Goal: Task Accomplishment & Management: Manage account settings

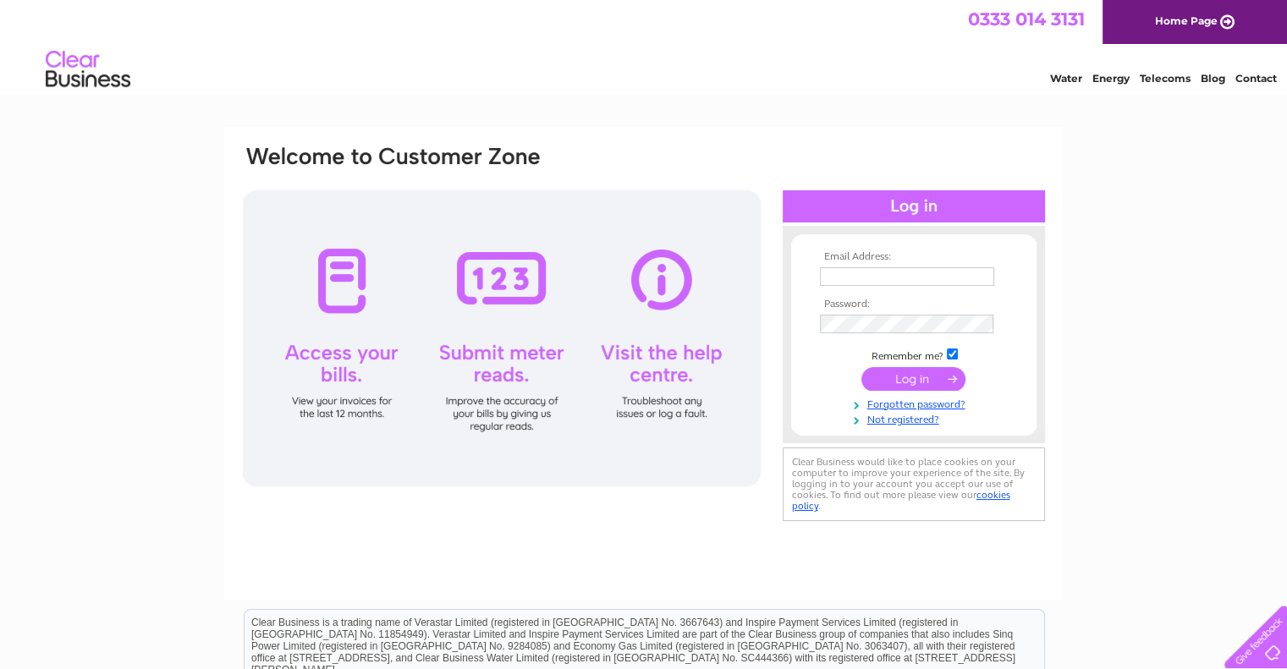
type input "rayhunttattoo@gmail.com"
drag, startPoint x: 1000, startPoint y: 388, endPoint x: 942, endPoint y: 388, distance: 58.4
click at [999, 388] on td at bounding box center [914, 379] width 196 height 32
click at [926, 387] on input "submit" at bounding box center [913, 379] width 104 height 24
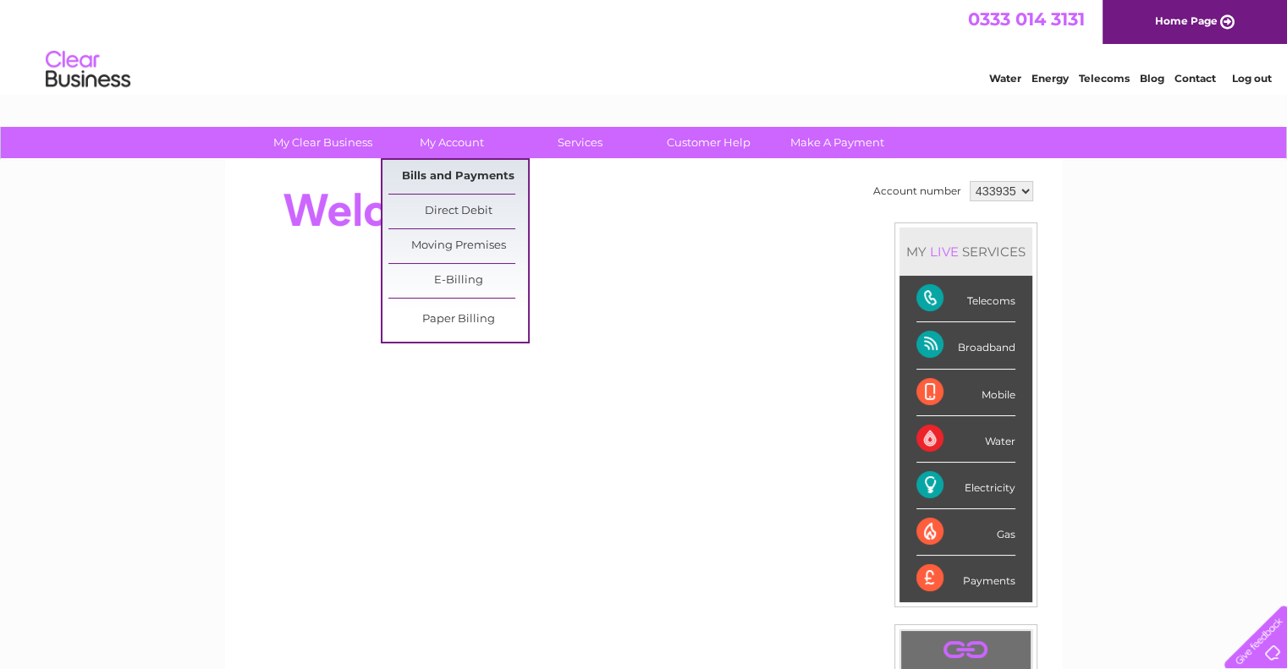
click at [477, 182] on link "Bills and Payments" at bounding box center [458, 177] width 140 height 34
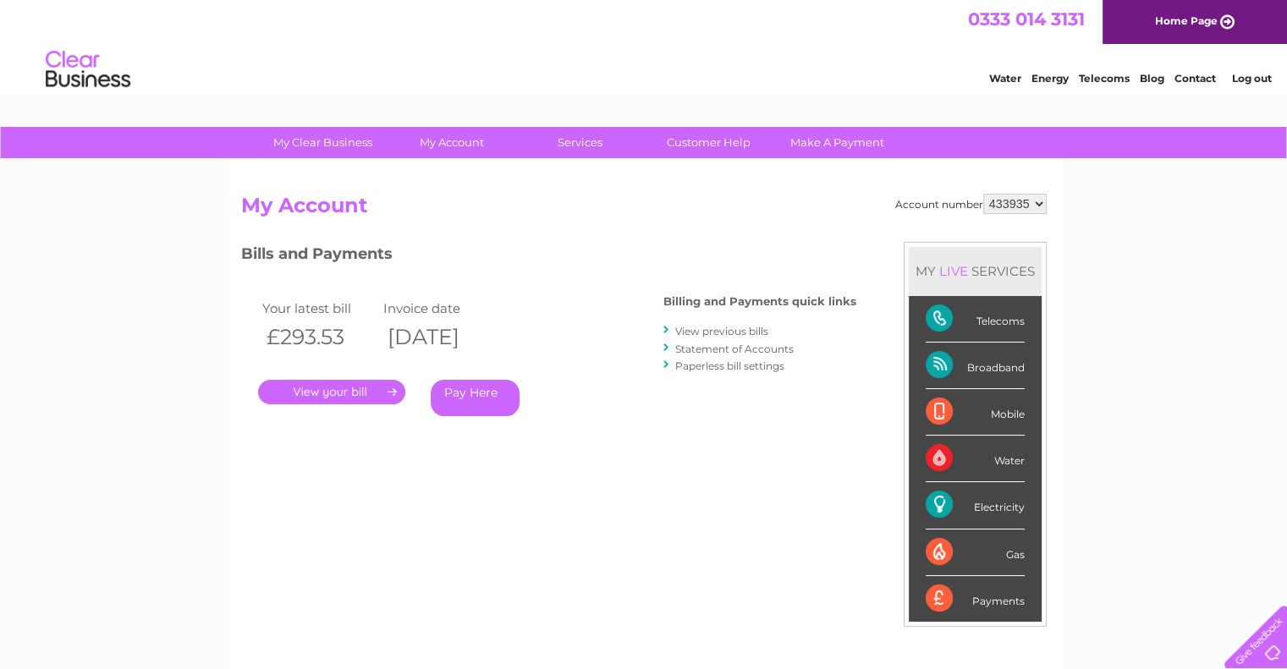
click at [366, 398] on link "." at bounding box center [331, 392] width 147 height 25
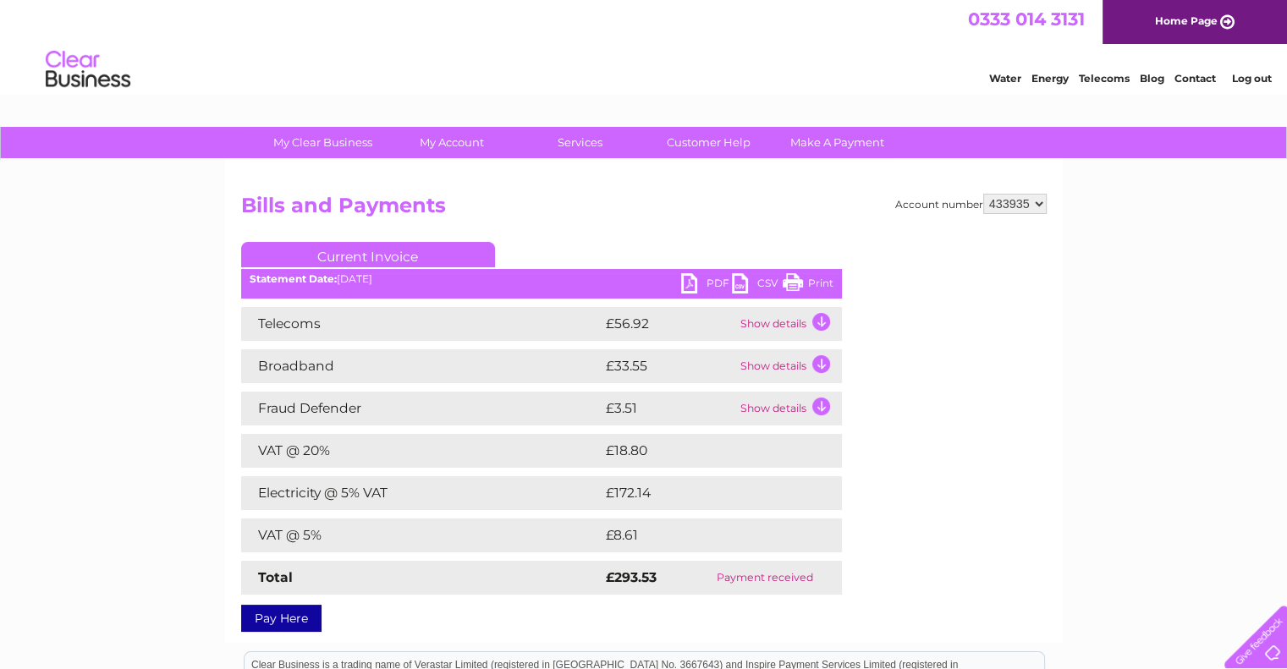
click at [701, 283] on link "PDF" at bounding box center [706, 285] width 51 height 25
